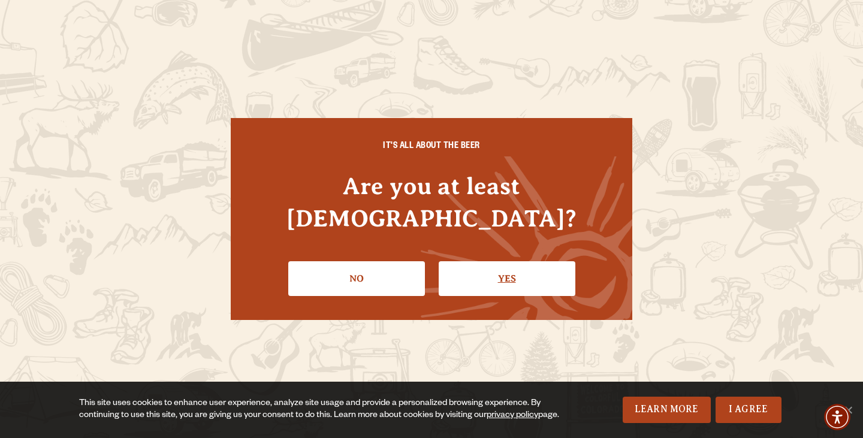
click at [519, 262] on link "Yes" at bounding box center [507, 278] width 137 height 35
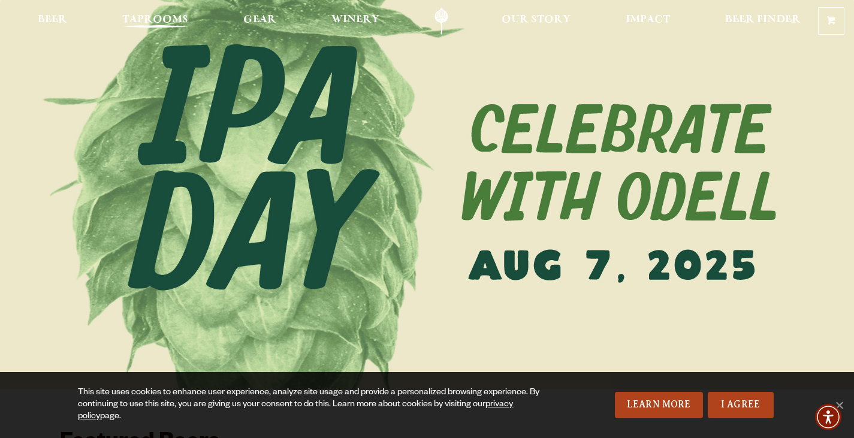
click at [123, 19] on span "Taprooms" at bounding box center [155, 20] width 66 height 10
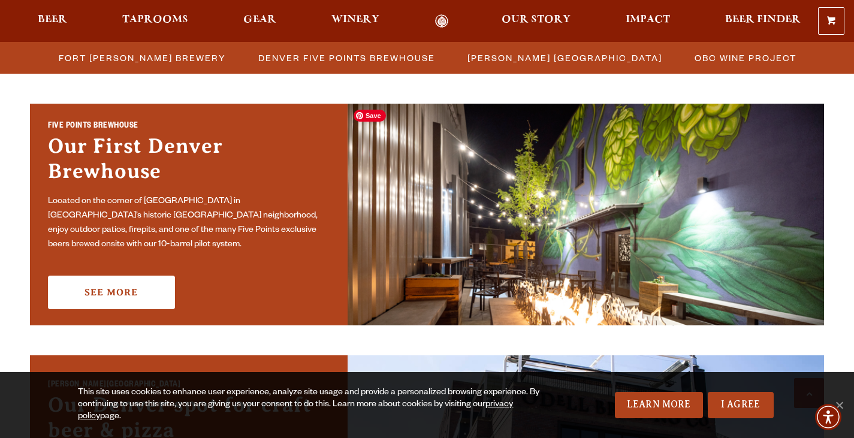
scroll to position [360, 0]
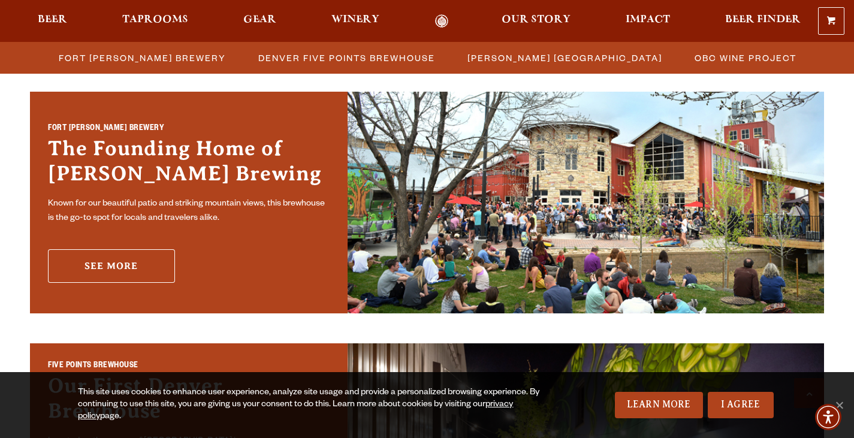
click at [114, 269] on link "See More" at bounding box center [111, 266] width 127 height 34
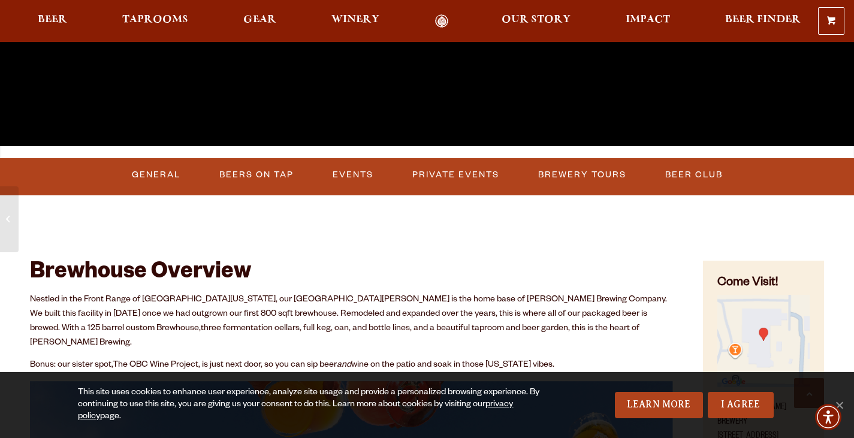
scroll to position [420, 0]
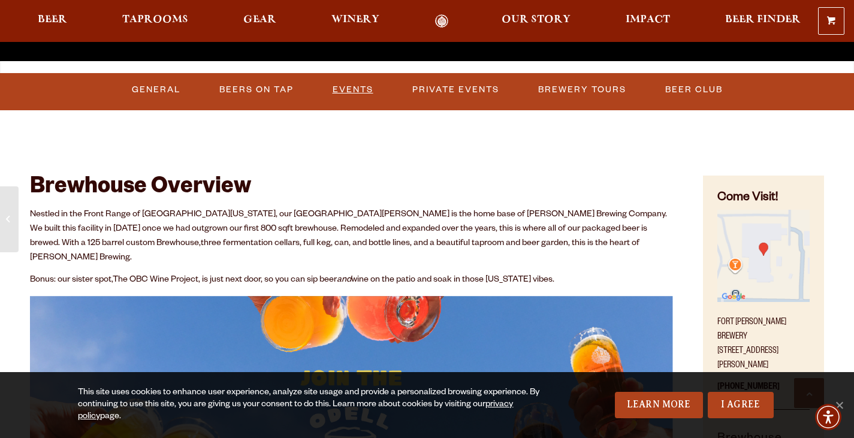
click at [357, 91] on link "Events" at bounding box center [353, 90] width 50 height 28
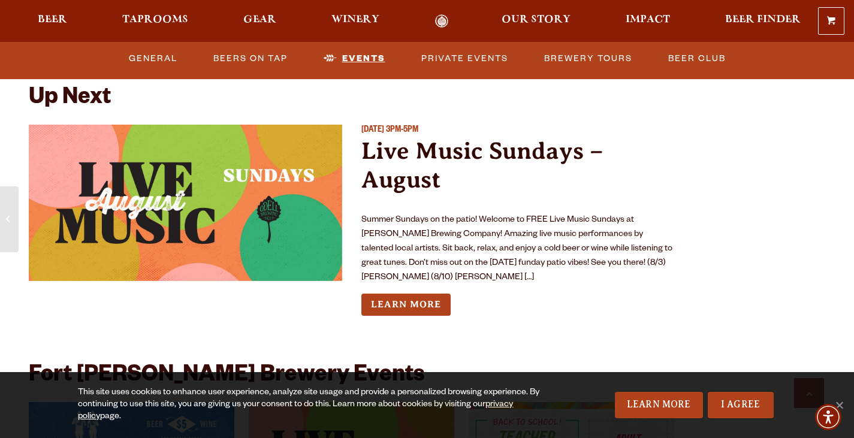
scroll to position [2748, 0]
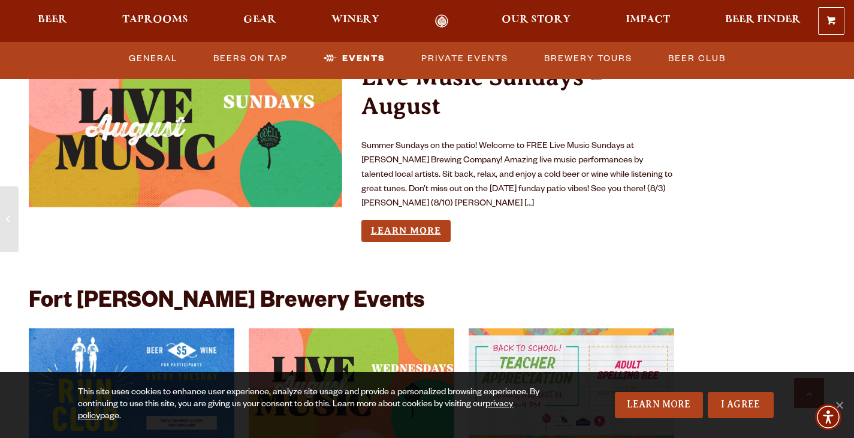
click at [395, 220] on link "Learn More" at bounding box center [405, 231] width 89 height 22
